Goal: Use online tool/utility: Utilize a website feature to perform a specific function

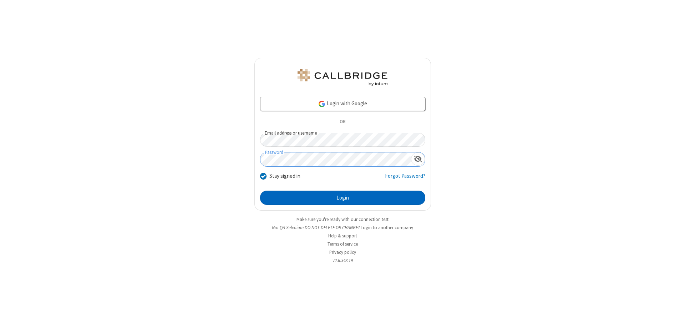
click at [342, 198] on button "Login" at bounding box center [342, 197] width 165 height 14
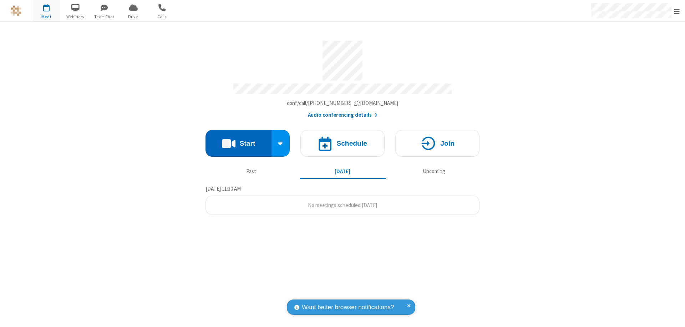
click at [238, 140] on button "Start" at bounding box center [238, 143] width 66 height 27
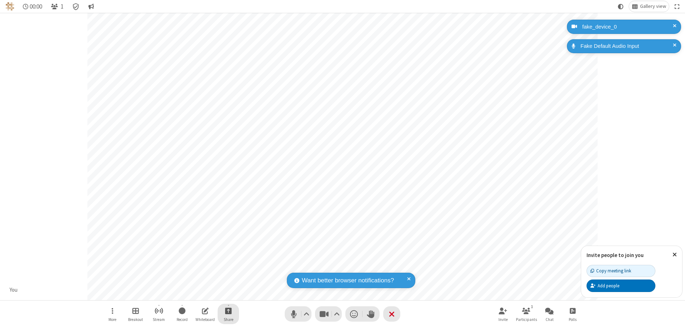
click at [228, 310] on span "Start sharing" at bounding box center [228, 310] width 7 height 9
click at [228, 267] on span "Share additional camera" at bounding box center [232, 268] width 53 height 6
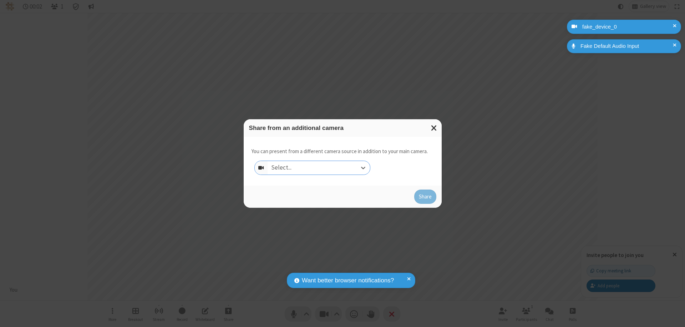
click at [319, 168] on div "Select..." at bounding box center [319, 168] width 102 height 14
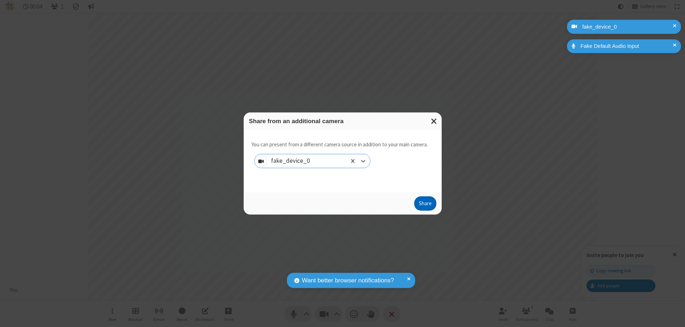
click at [425, 205] on button "Share" at bounding box center [425, 203] width 22 height 14
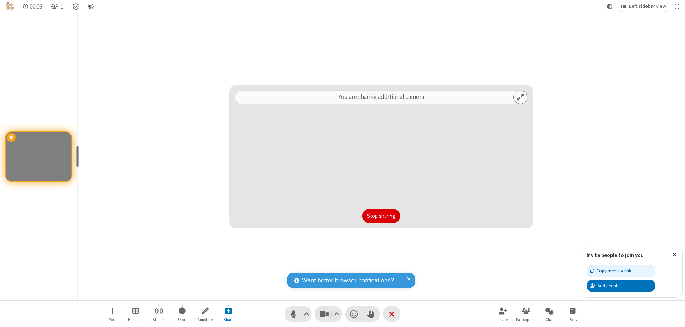
click at [381, 216] on button "Stop sharing" at bounding box center [380, 216] width 37 height 14
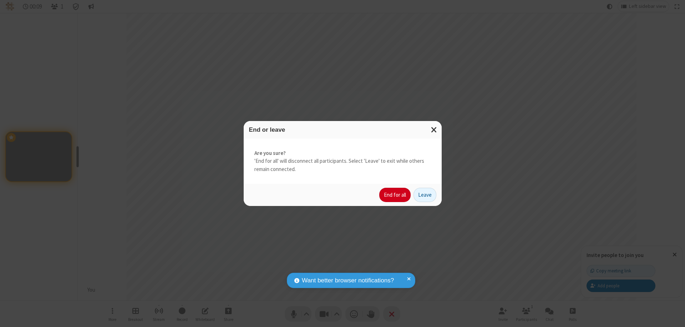
click at [395, 195] on button "End for all" at bounding box center [394, 195] width 31 height 14
